Goal: Information Seeking & Learning: Learn about a topic

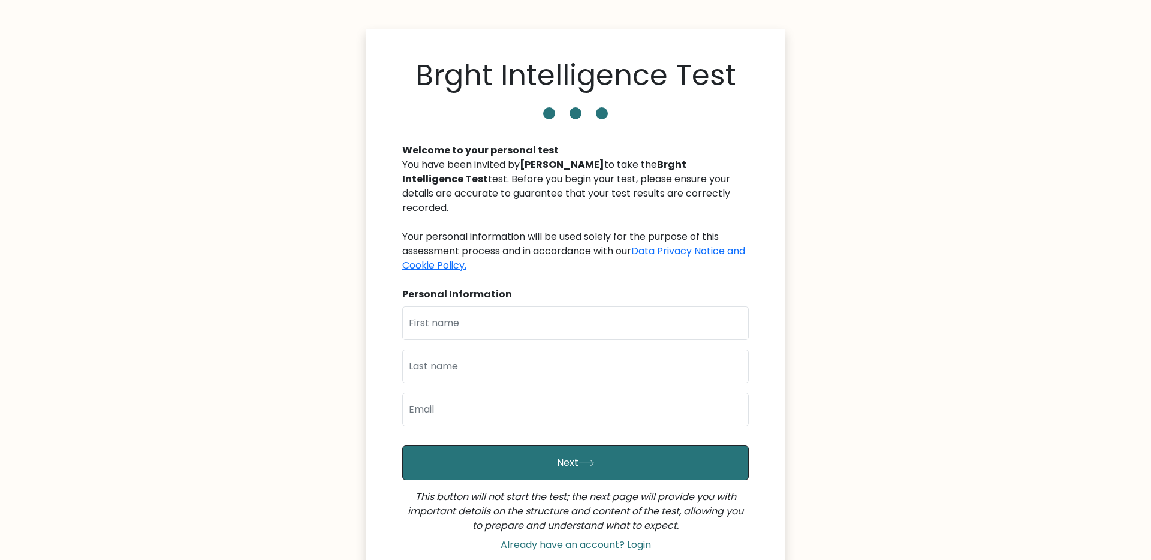
scroll to position [1, 0]
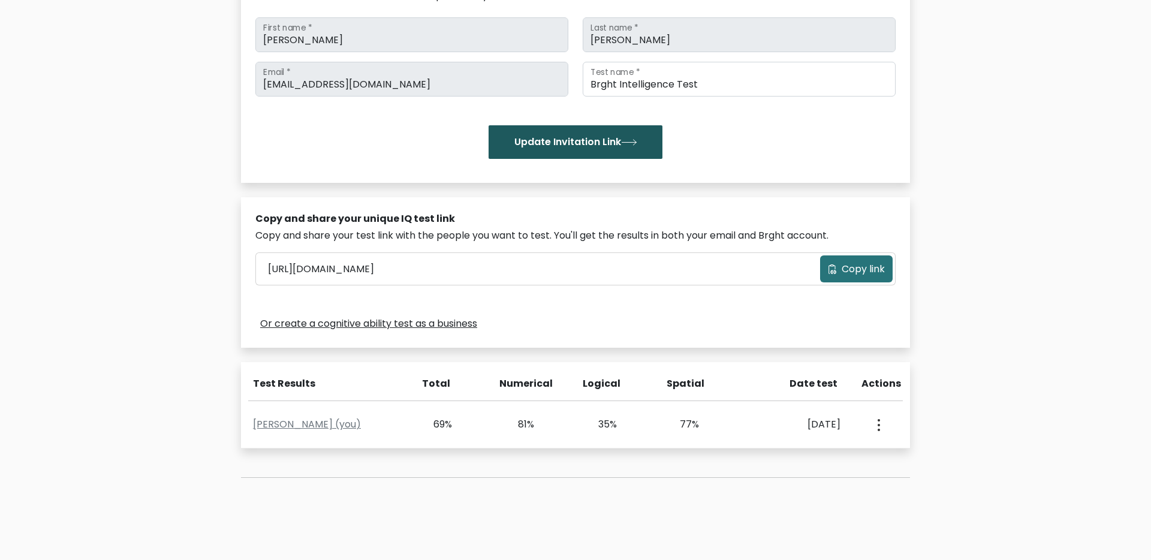
scroll to position [161, 0]
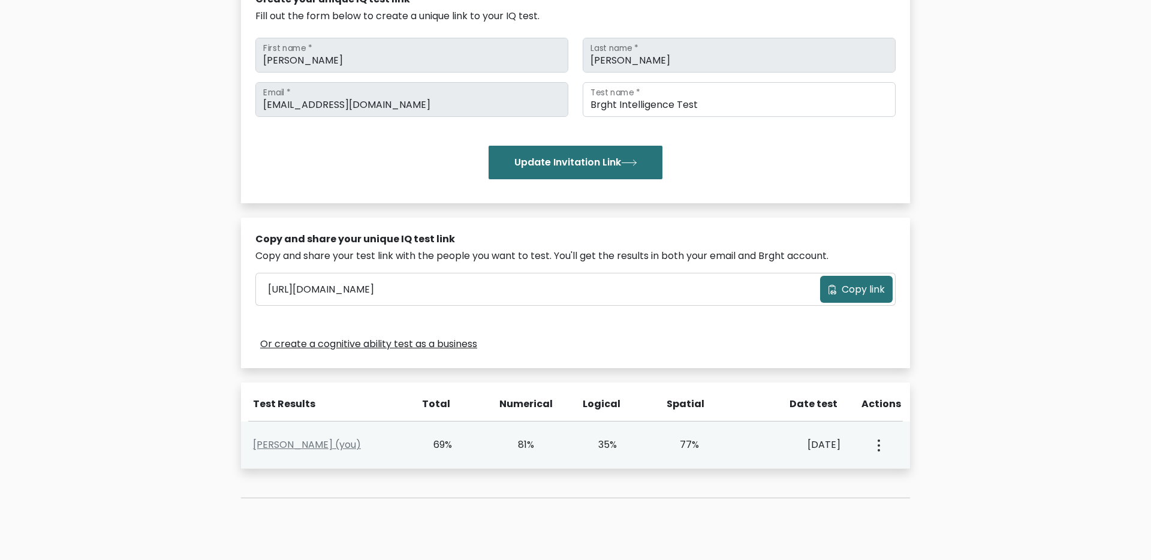
click at [323, 452] on div "Alex Cheng (you) 69% 81% 35% 77% Aug. 10, 2025 View Profile" at bounding box center [575, 445] width 669 height 47
click at [323, 446] on link "Alex Cheng (you)" at bounding box center [307, 445] width 108 height 14
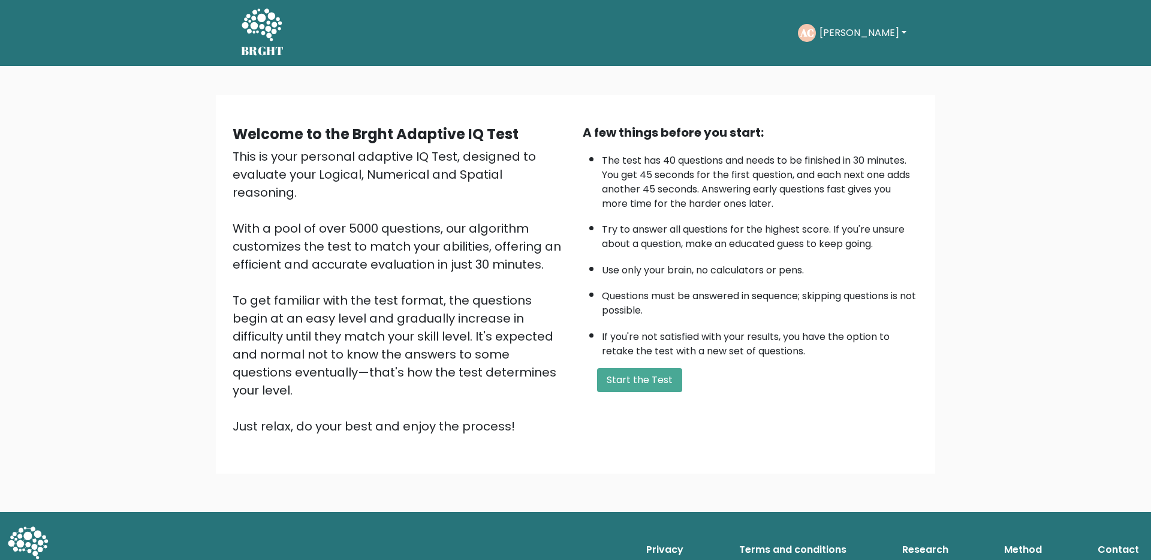
click at [234, 28] on div "BRGHT BRGHT Take the test AC Alex Dashboard Profile Settings Logout Dashboard P…" at bounding box center [576, 33] width 684 height 56
click at [263, 28] on icon at bounding box center [262, 24] width 40 height 32
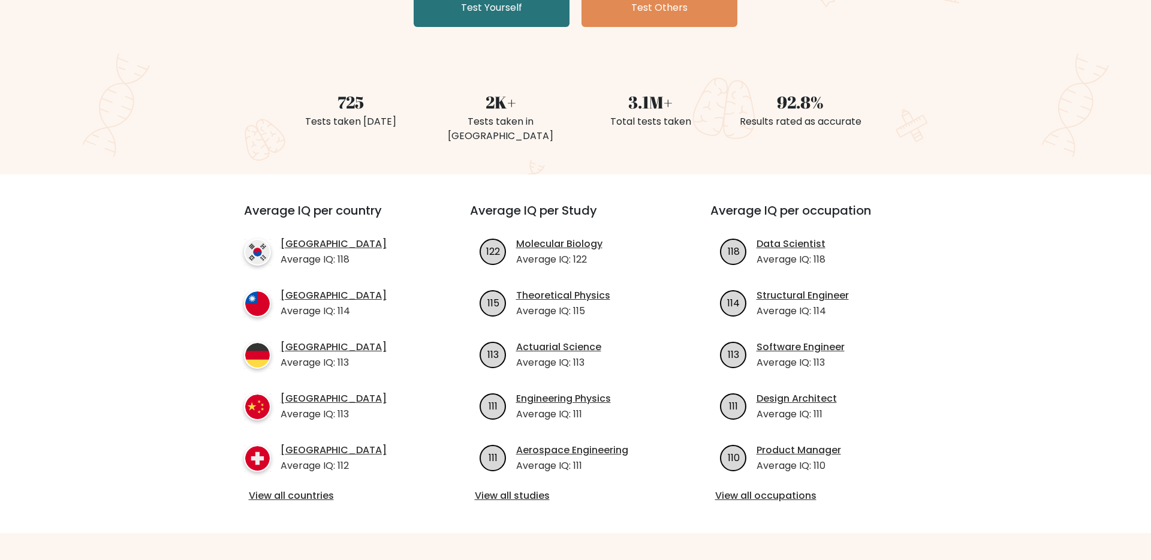
scroll to position [266, 0]
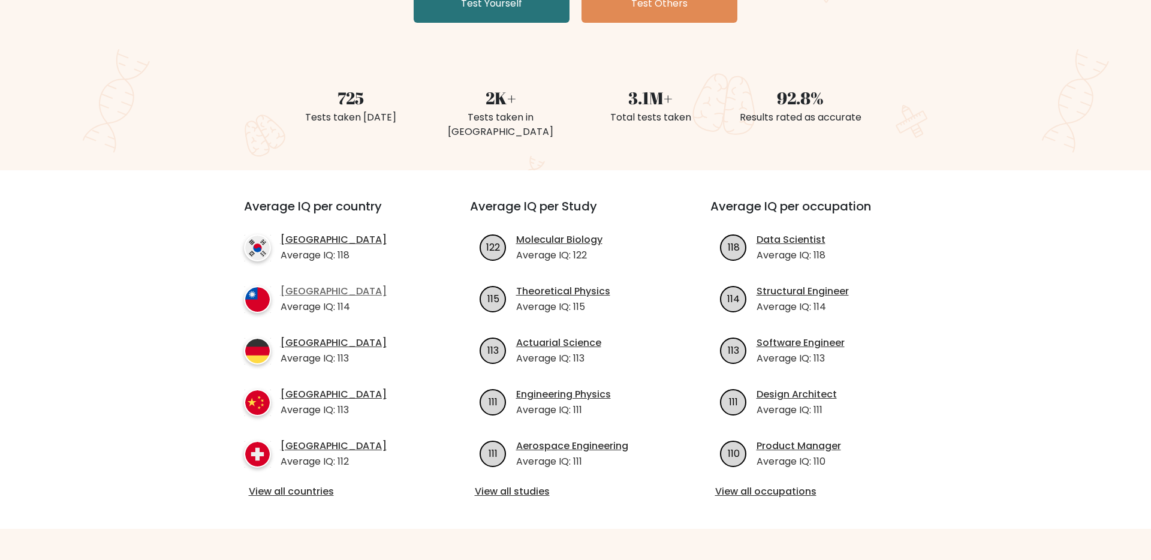
click at [290, 284] on link "[GEOGRAPHIC_DATA]" at bounding box center [334, 291] width 106 height 14
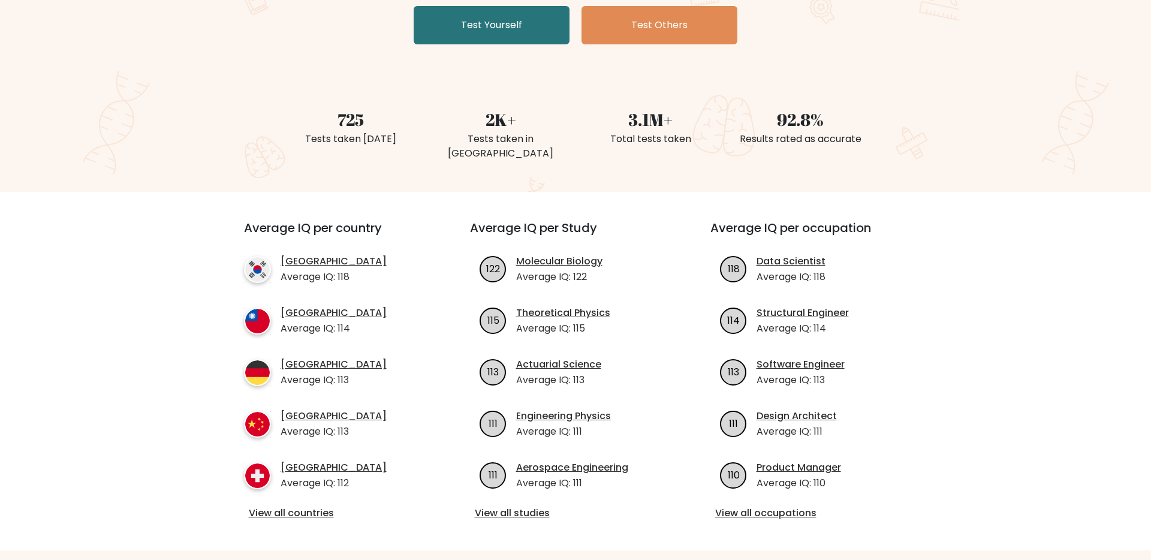
scroll to position [246, 0]
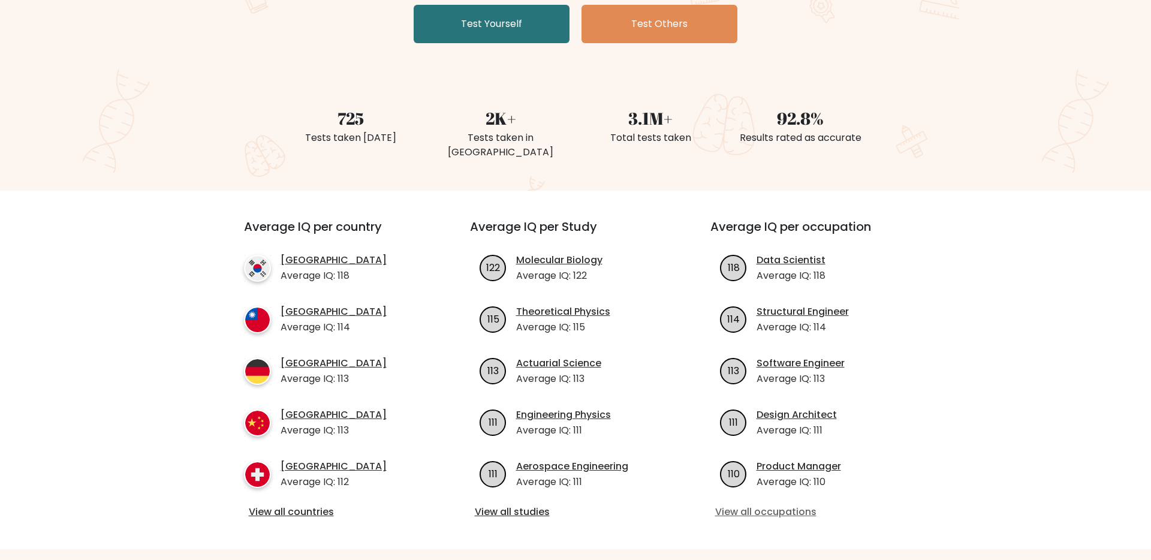
click at [793, 505] on link "View all occupations" at bounding box center [816, 512] width 202 height 14
click at [762, 505] on link "View all occupations" at bounding box center [816, 512] width 202 height 14
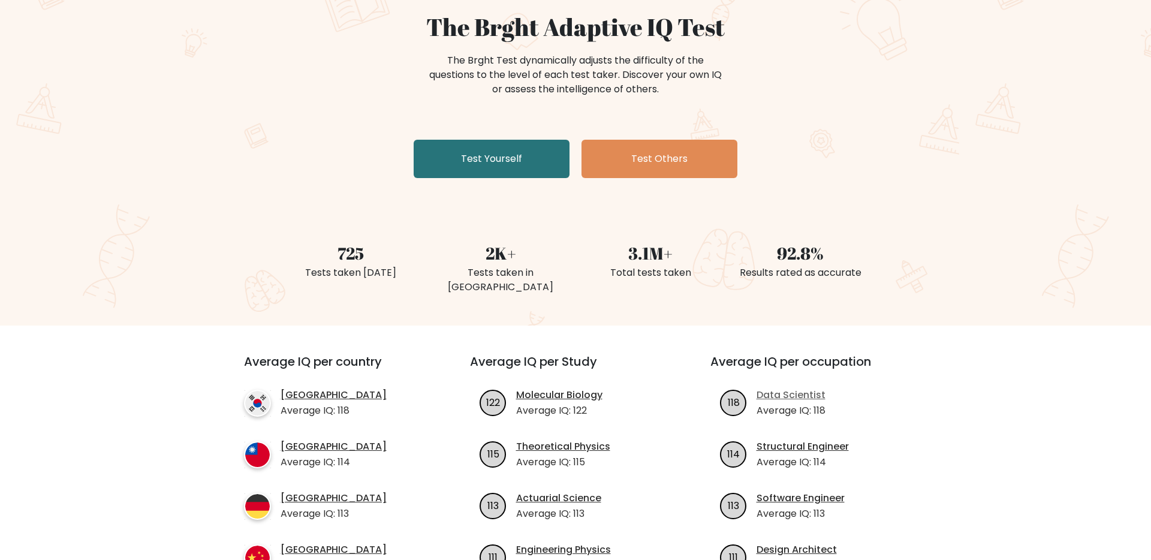
scroll to position [219, 0]
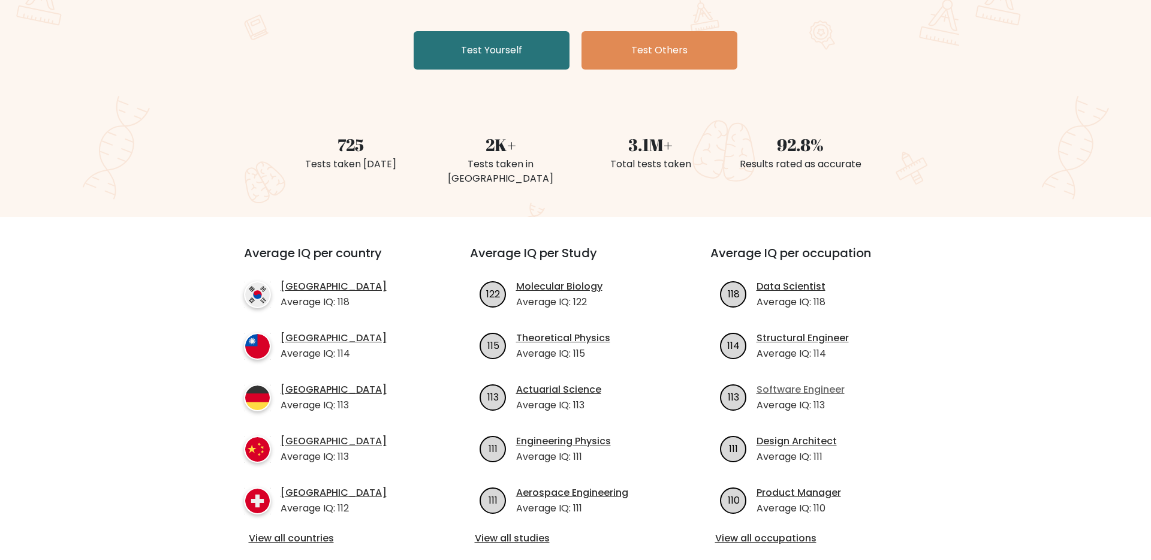
click at [792, 383] on link "Software Engineer" at bounding box center [801, 390] width 88 height 14
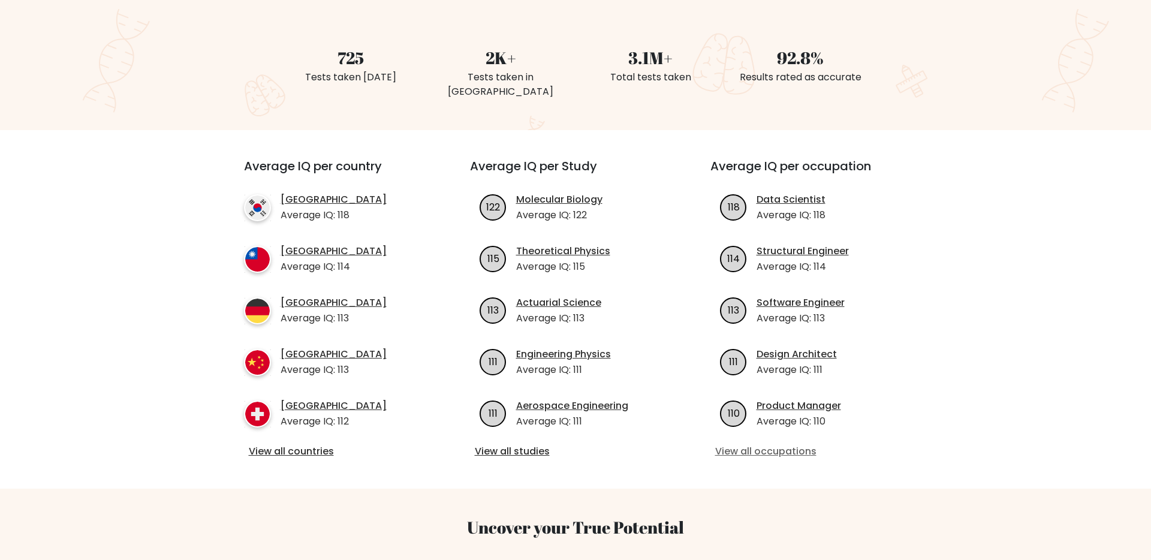
click at [741, 444] on link "View all occupations" at bounding box center [816, 451] width 202 height 14
click at [531, 444] on link "View all studies" at bounding box center [576, 451] width 202 height 14
click at [729, 444] on link "View all occupations" at bounding box center [816, 451] width 202 height 14
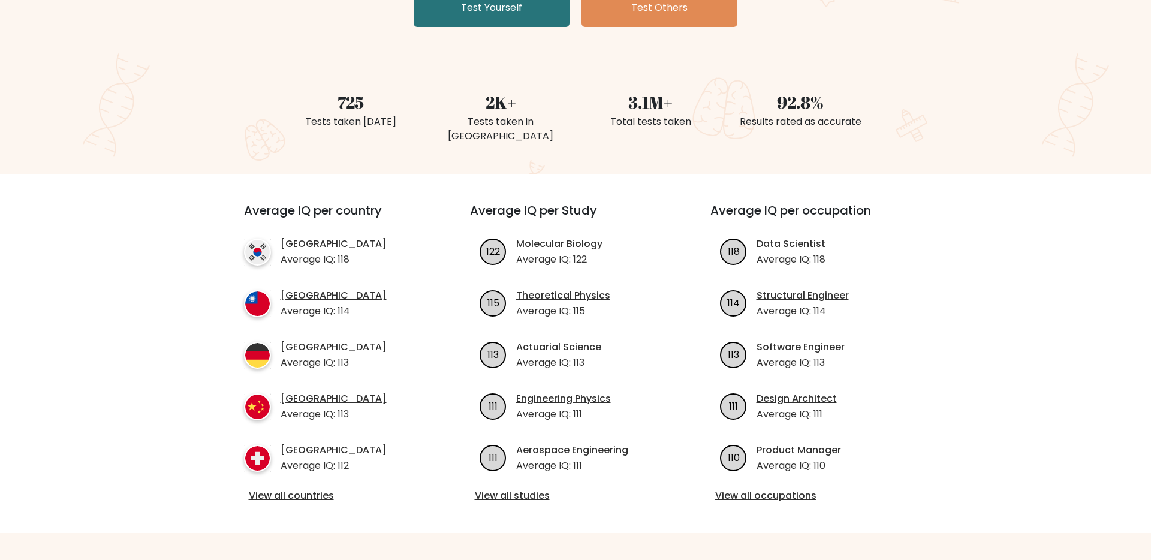
scroll to position [221, 0]
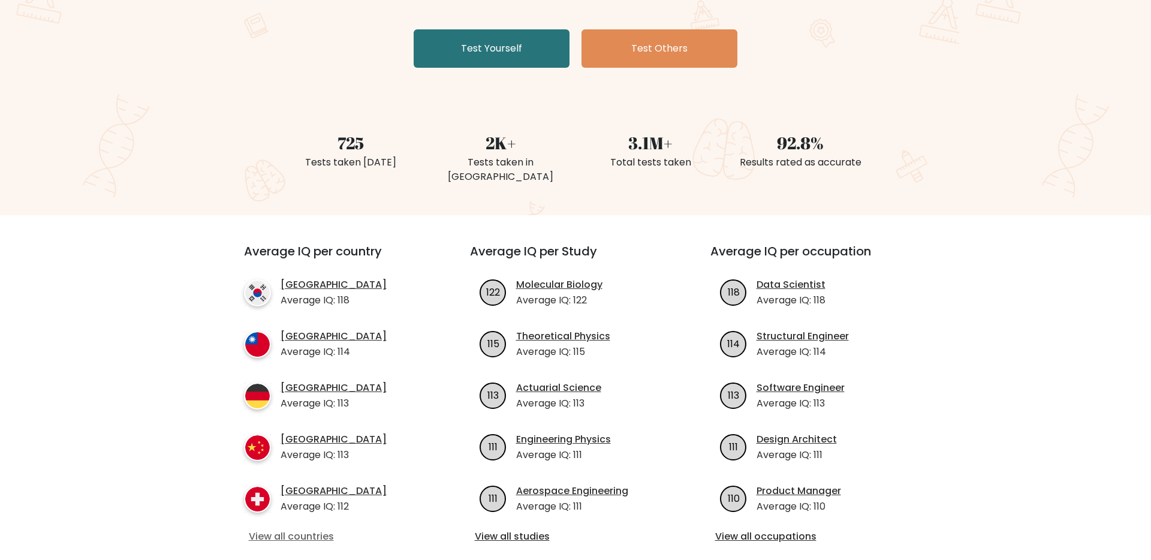
click at [312, 529] on link "View all countries" at bounding box center [335, 536] width 173 height 14
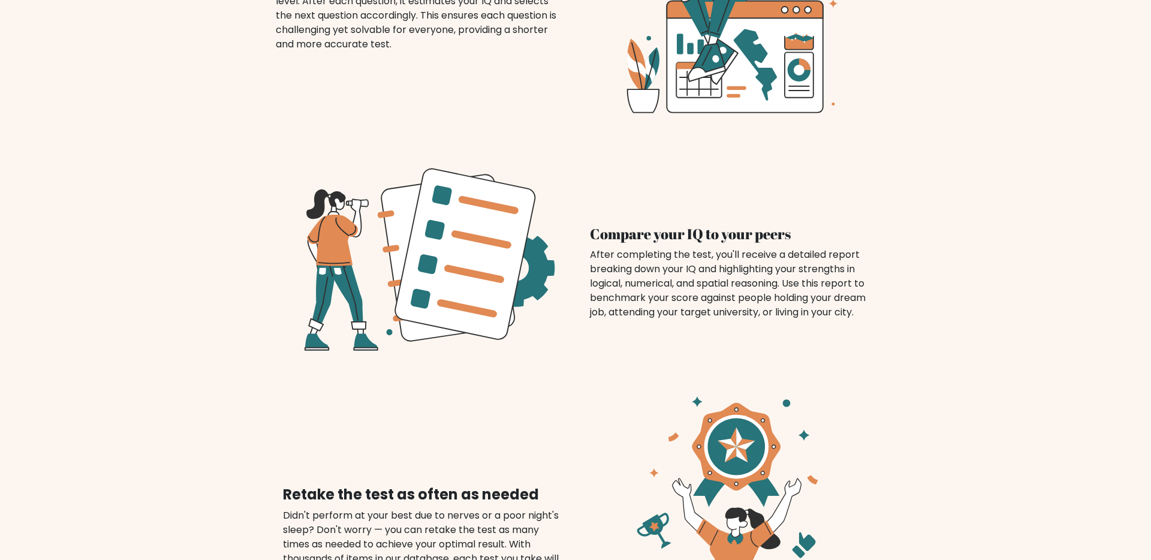
scroll to position [1473, 0]
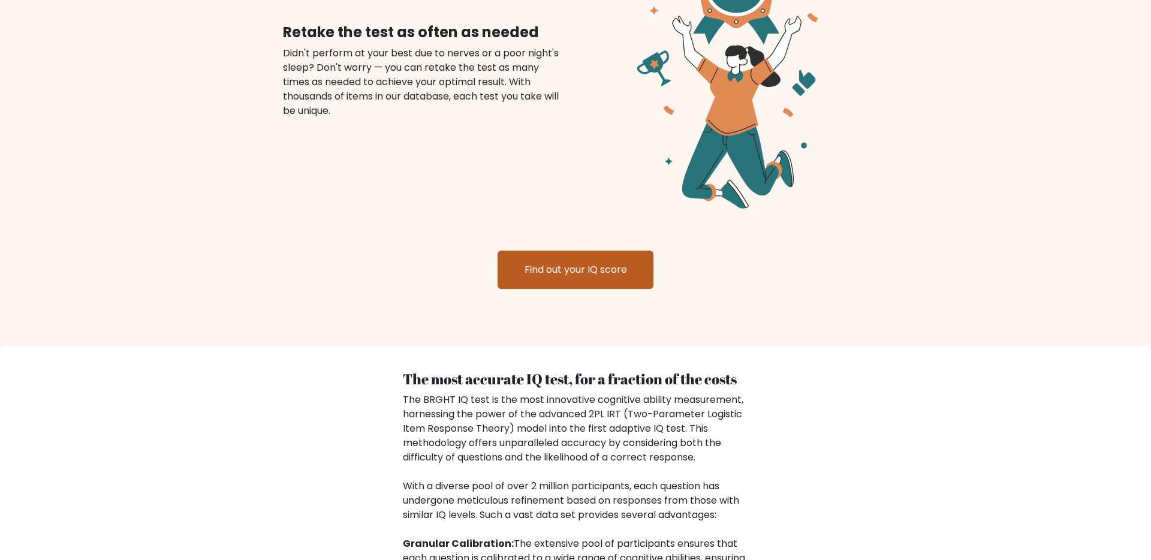
click at [562, 272] on link "Find out your IQ score" at bounding box center [576, 270] width 156 height 38
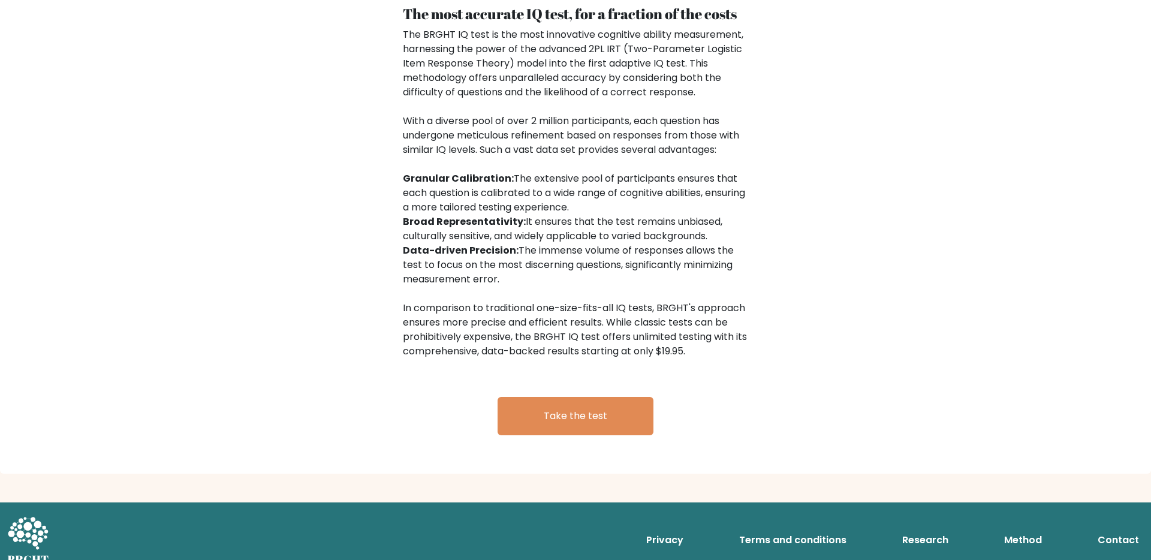
scroll to position [1840, 0]
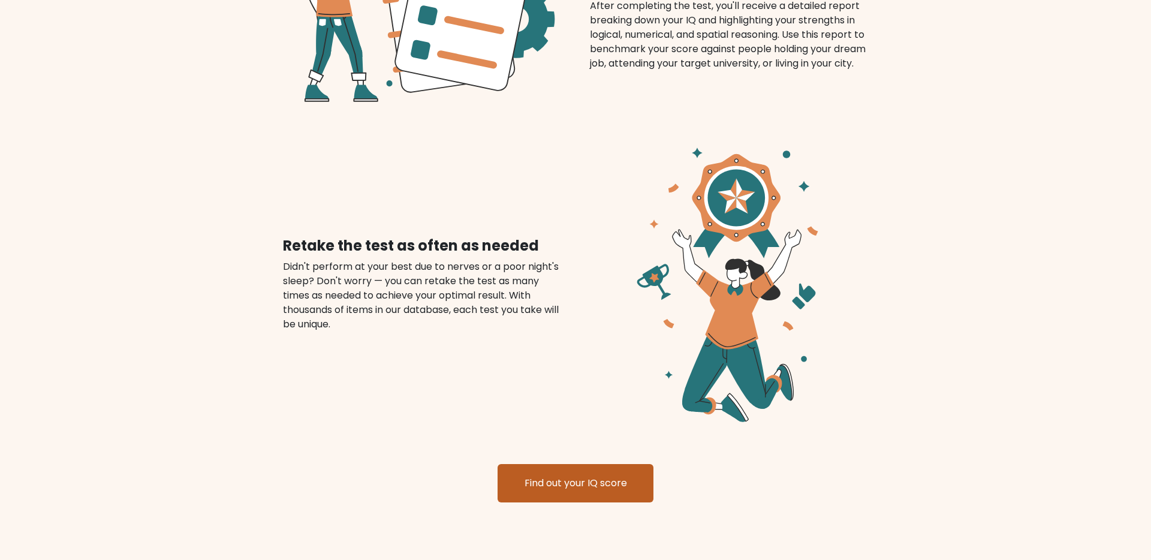
click at [594, 464] on link "Find out your IQ score" at bounding box center [576, 483] width 156 height 38
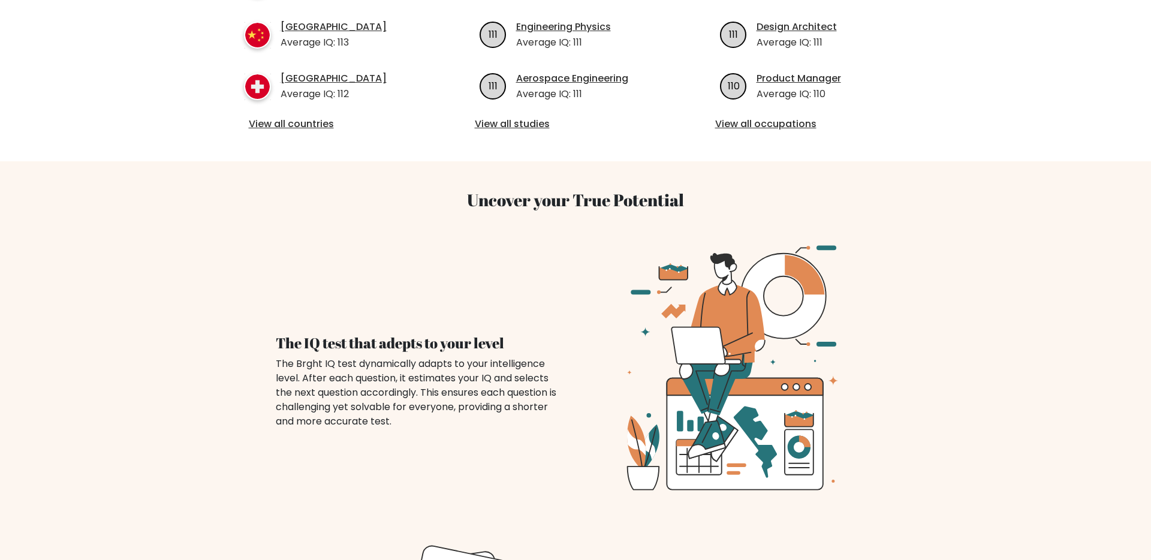
scroll to position [0, 0]
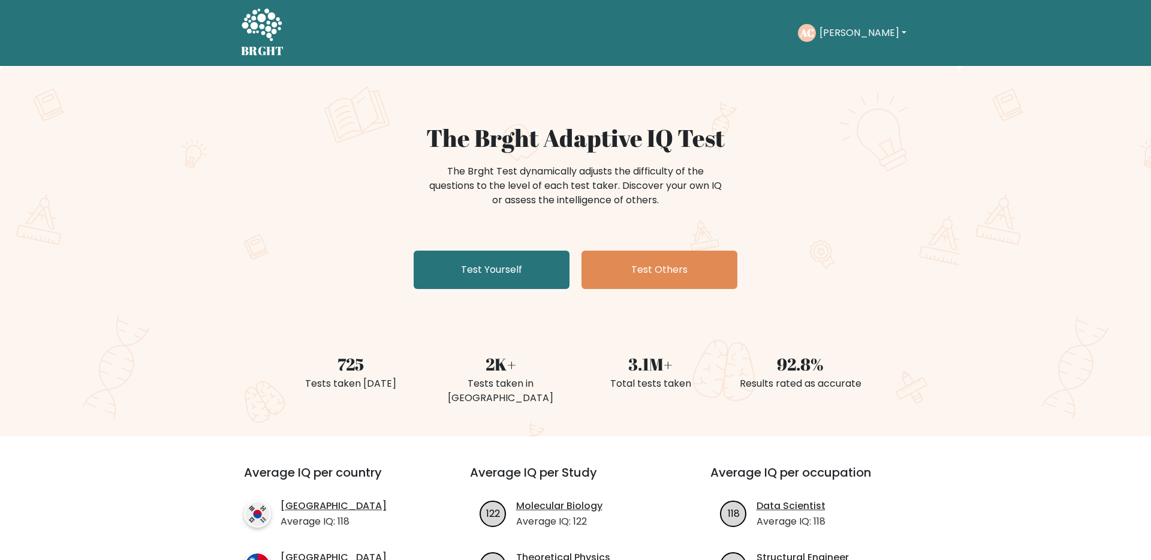
click at [841, 43] on div "AC Alex Dashboard Profile Settings Logout" at bounding box center [854, 33] width 112 height 28
click at [842, 34] on button "[PERSON_NAME]" at bounding box center [863, 33] width 94 height 16
click at [250, 25] on icon at bounding box center [261, 26] width 41 height 36
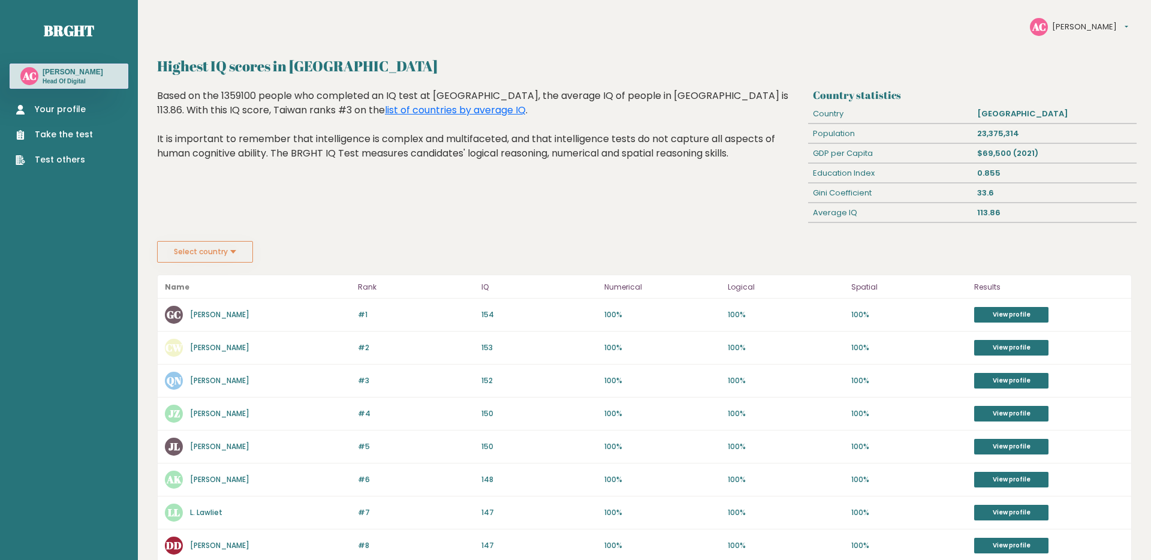
click at [239, 261] on button "Select country" at bounding box center [205, 252] width 96 height 22
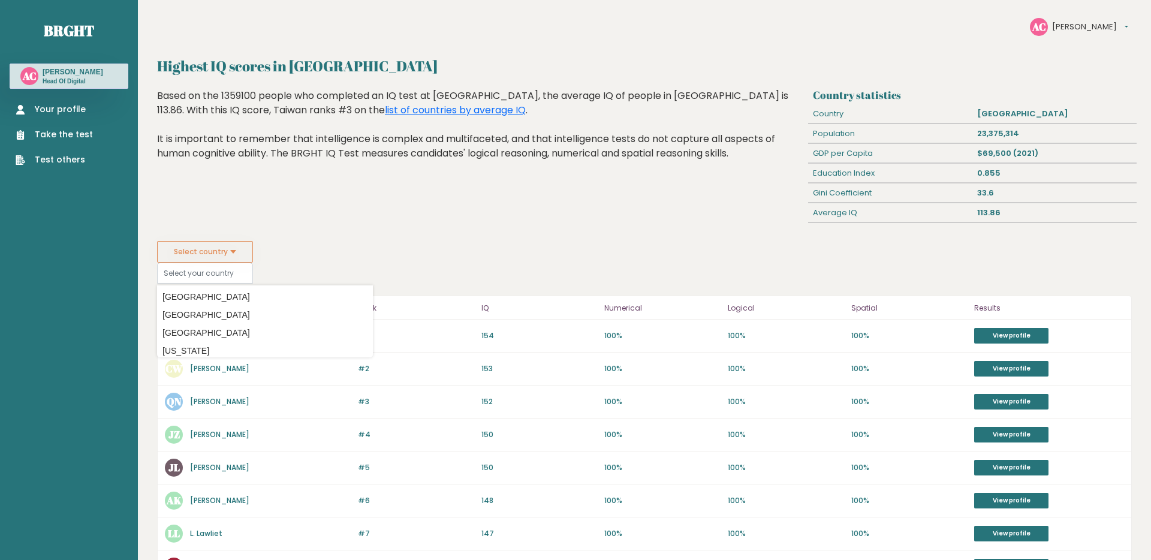
click at [317, 225] on div "Highest IQ scores in Taiwan Based on the 1359100 people who completed an IQ tes…" at bounding box center [481, 165] width 656 height 152
